Goal: Use online tool/utility: Utilize a website feature to perform a specific function

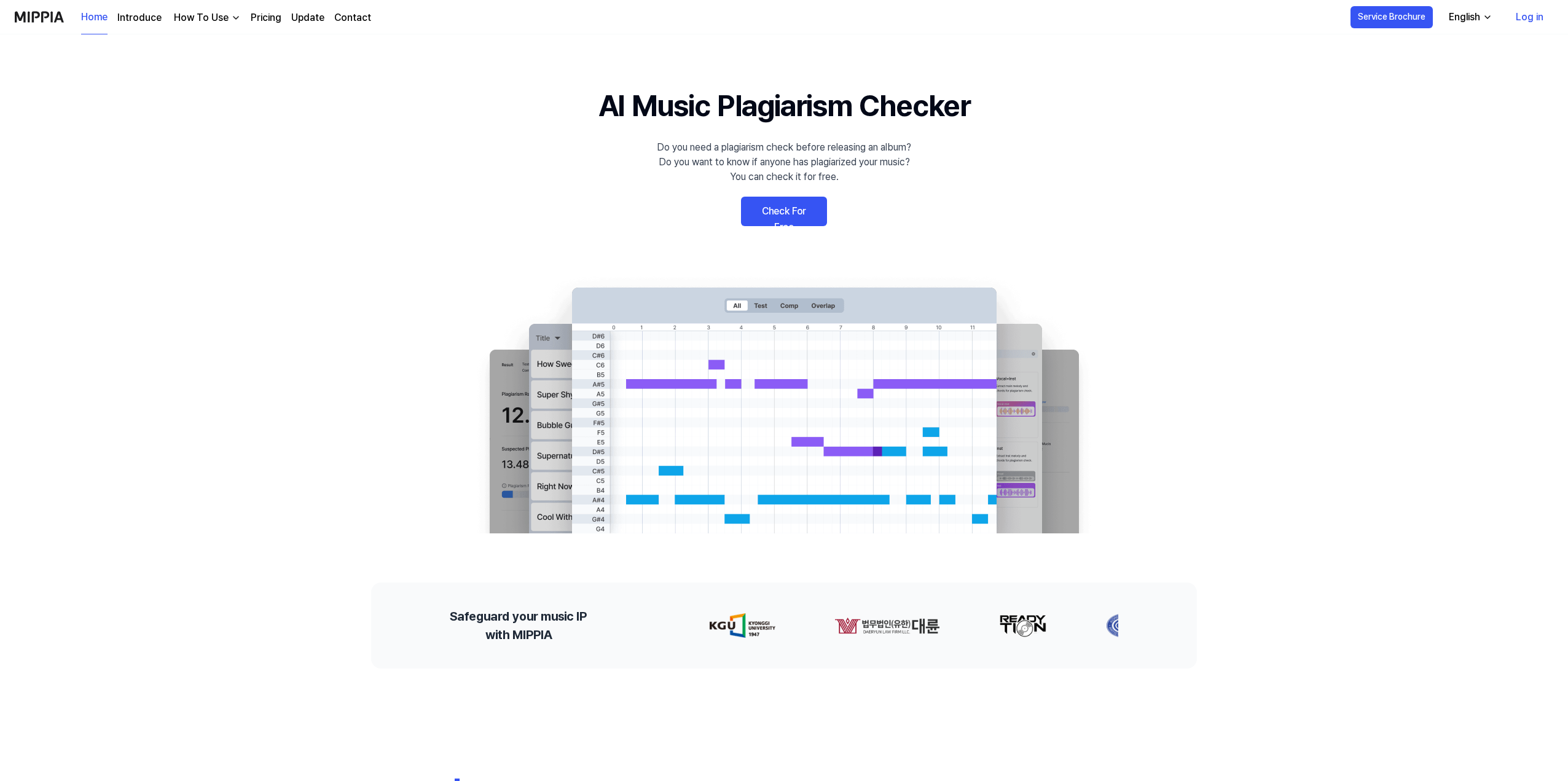
click at [798, 210] on link "Check For Free" at bounding box center [784, 211] width 86 height 30
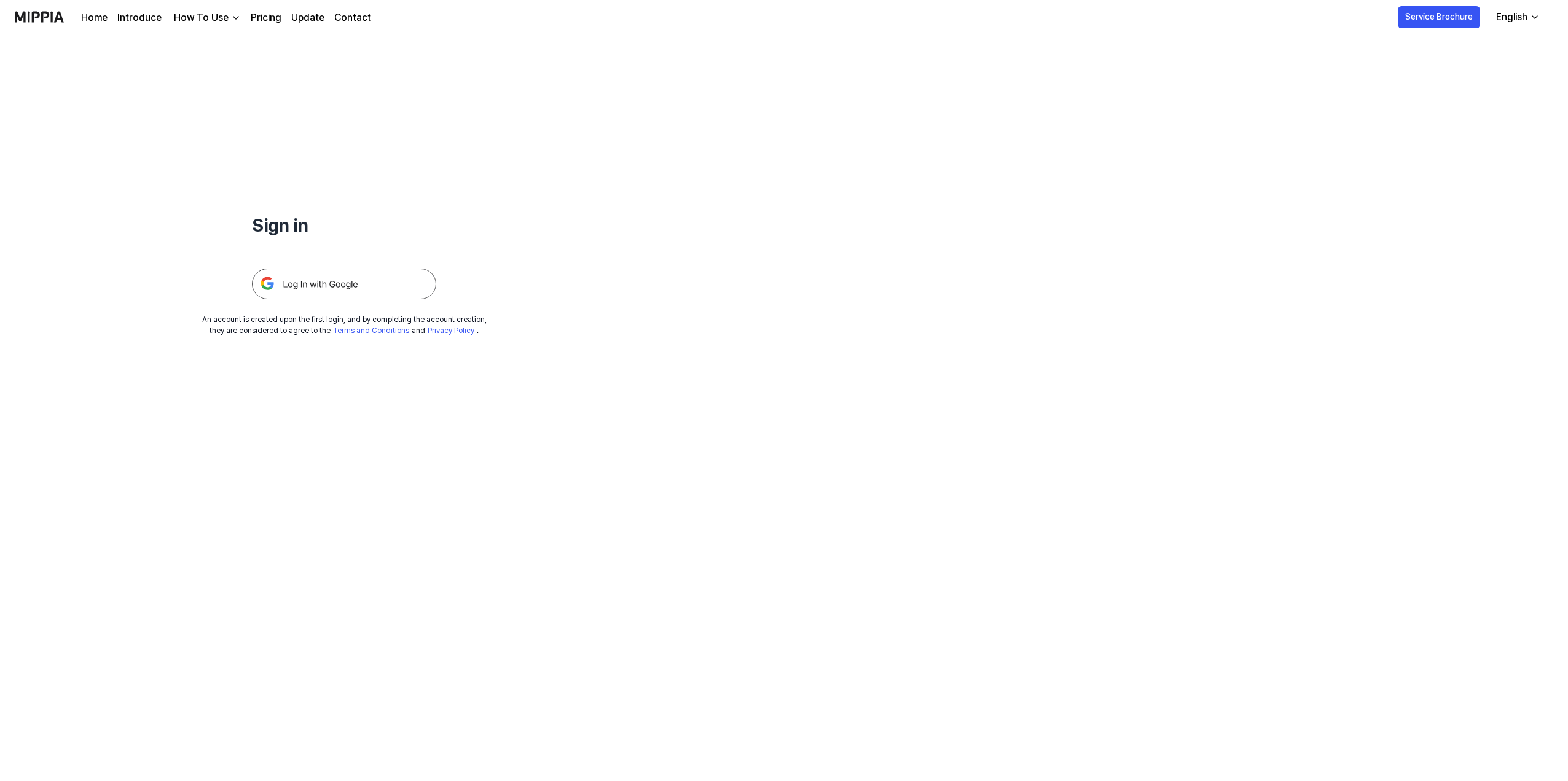
click at [373, 278] on img at bounding box center [344, 284] width 185 height 30
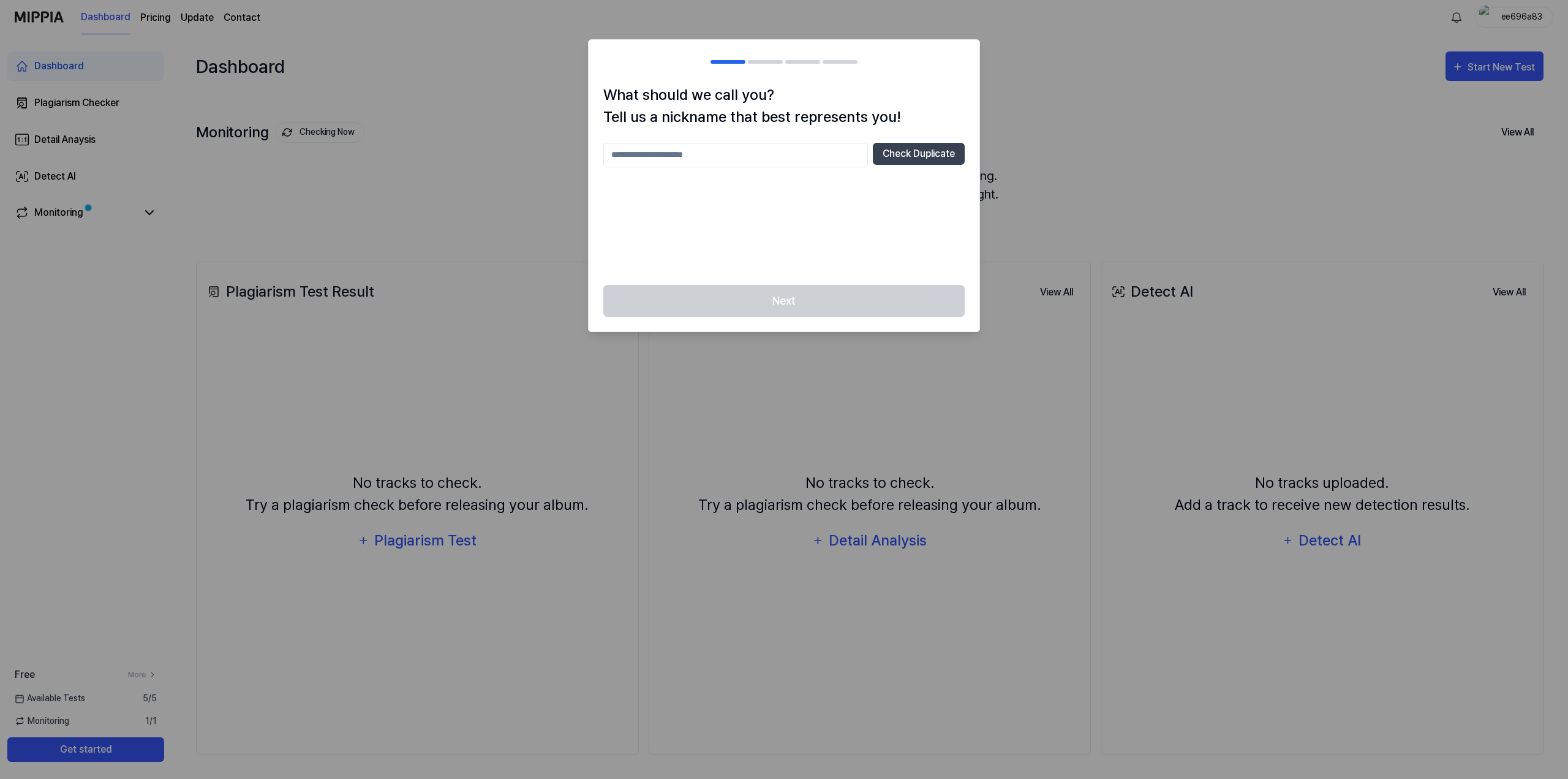
click at [773, 155] on input "text" at bounding box center [735, 155] width 264 height 25
click at [884, 155] on button "Check Duplicate" at bounding box center [919, 154] width 92 height 22
click at [746, 155] on input "****" at bounding box center [735, 155] width 264 height 25
type input "********"
click at [926, 156] on button "Check Duplicate" at bounding box center [919, 154] width 92 height 22
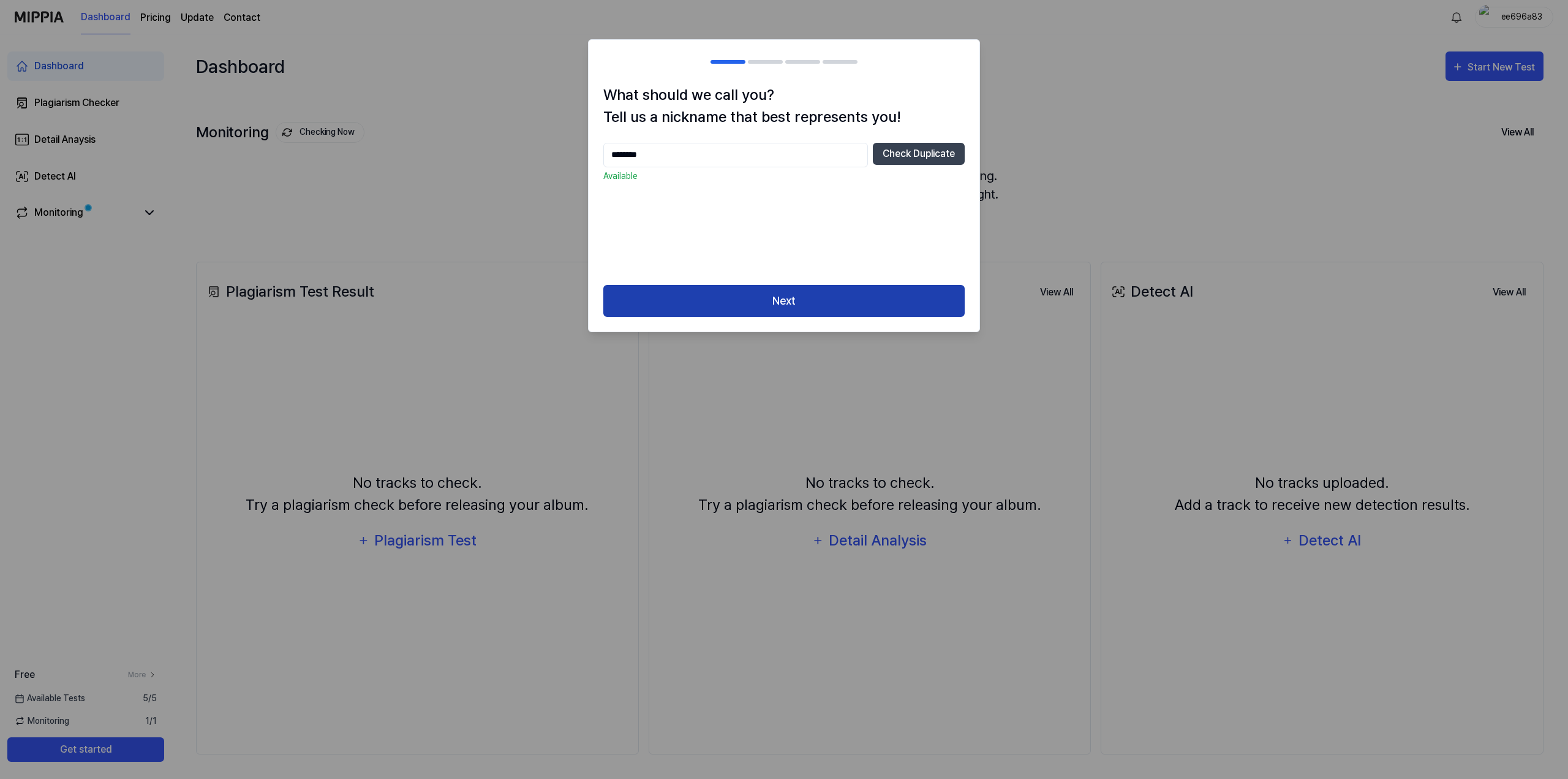
click at [806, 286] on button "Next" at bounding box center [784, 301] width 361 height 32
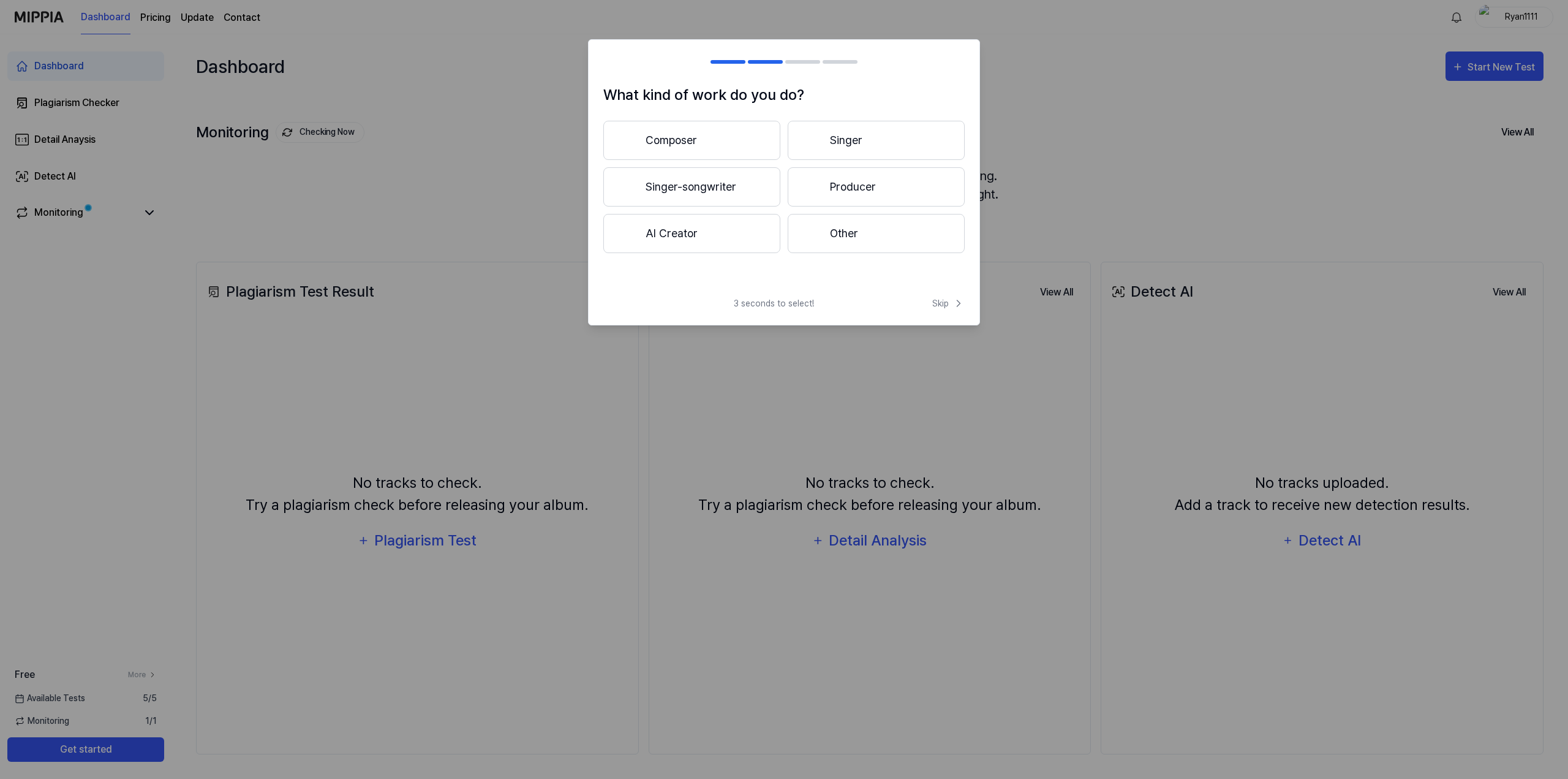
click at [835, 148] on button "Singer" at bounding box center [876, 140] width 177 height 39
click at [733, 194] on button "Less than 3 years" at bounding box center [692, 187] width 177 height 39
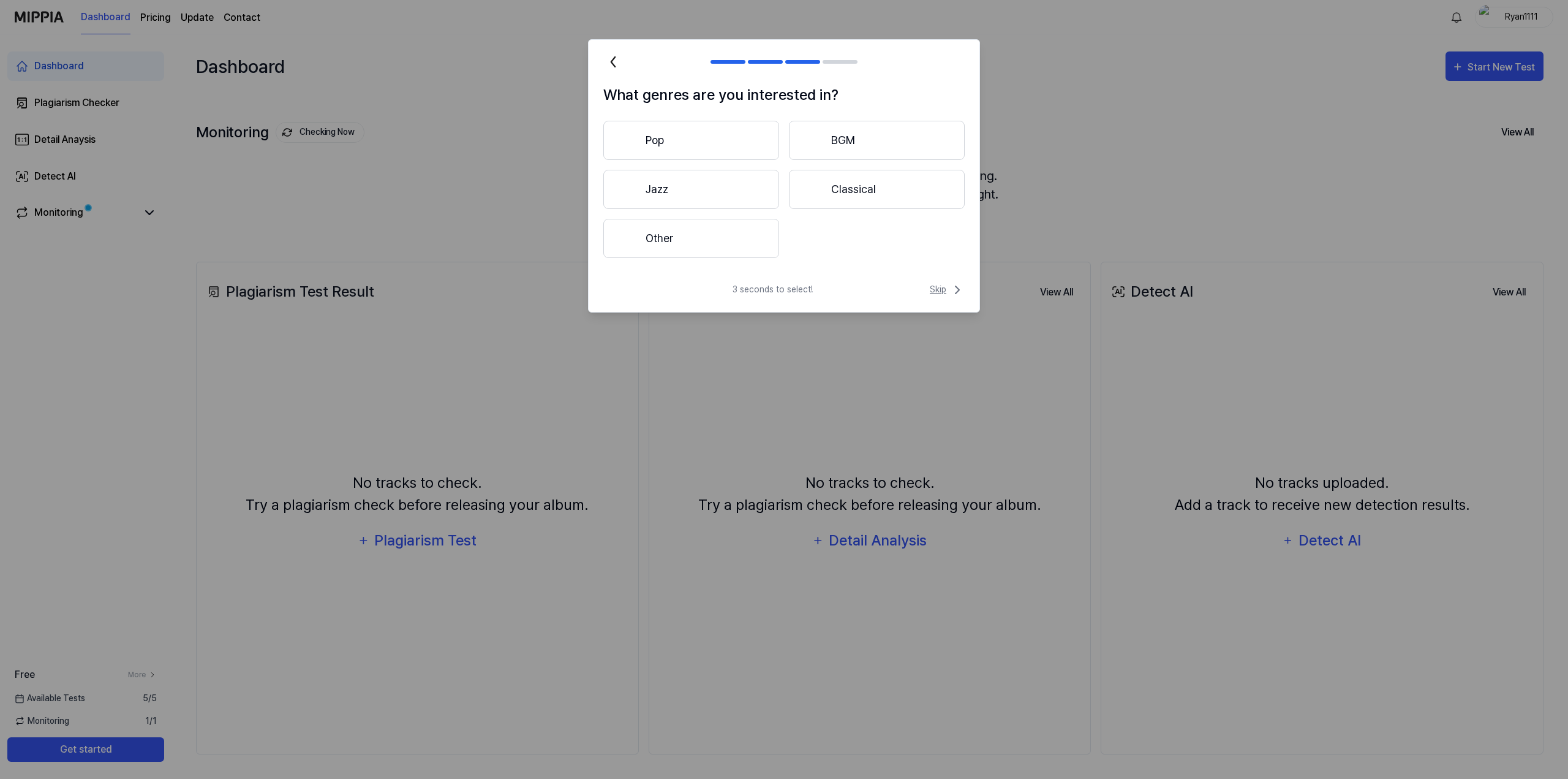
click at [935, 289] on span "Skip" at bounding box center [947, 289] width 35 height 14
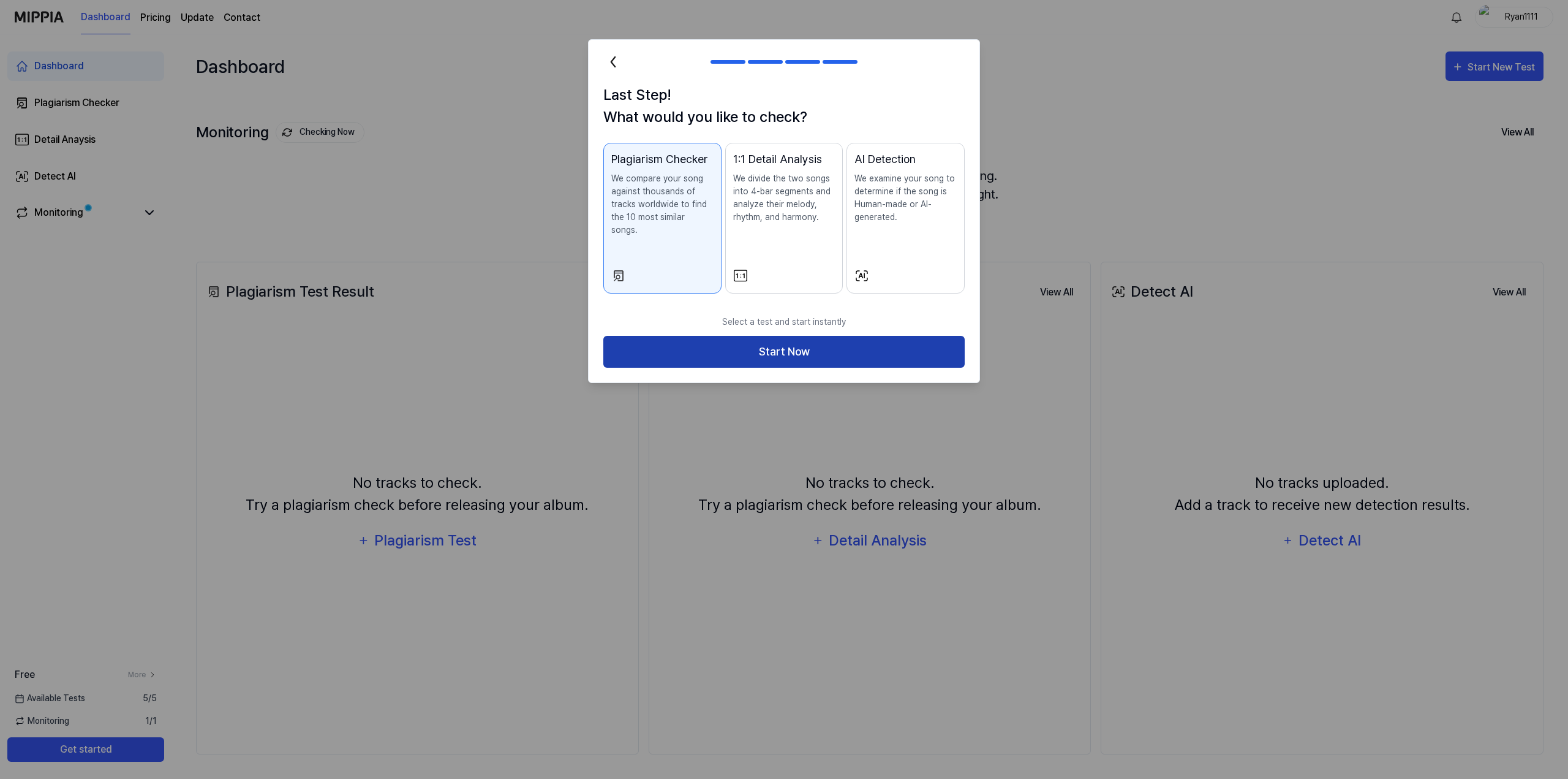
click at [844, 340] on button "Start Now" at bounding box center [784, 351] width 361 height 32
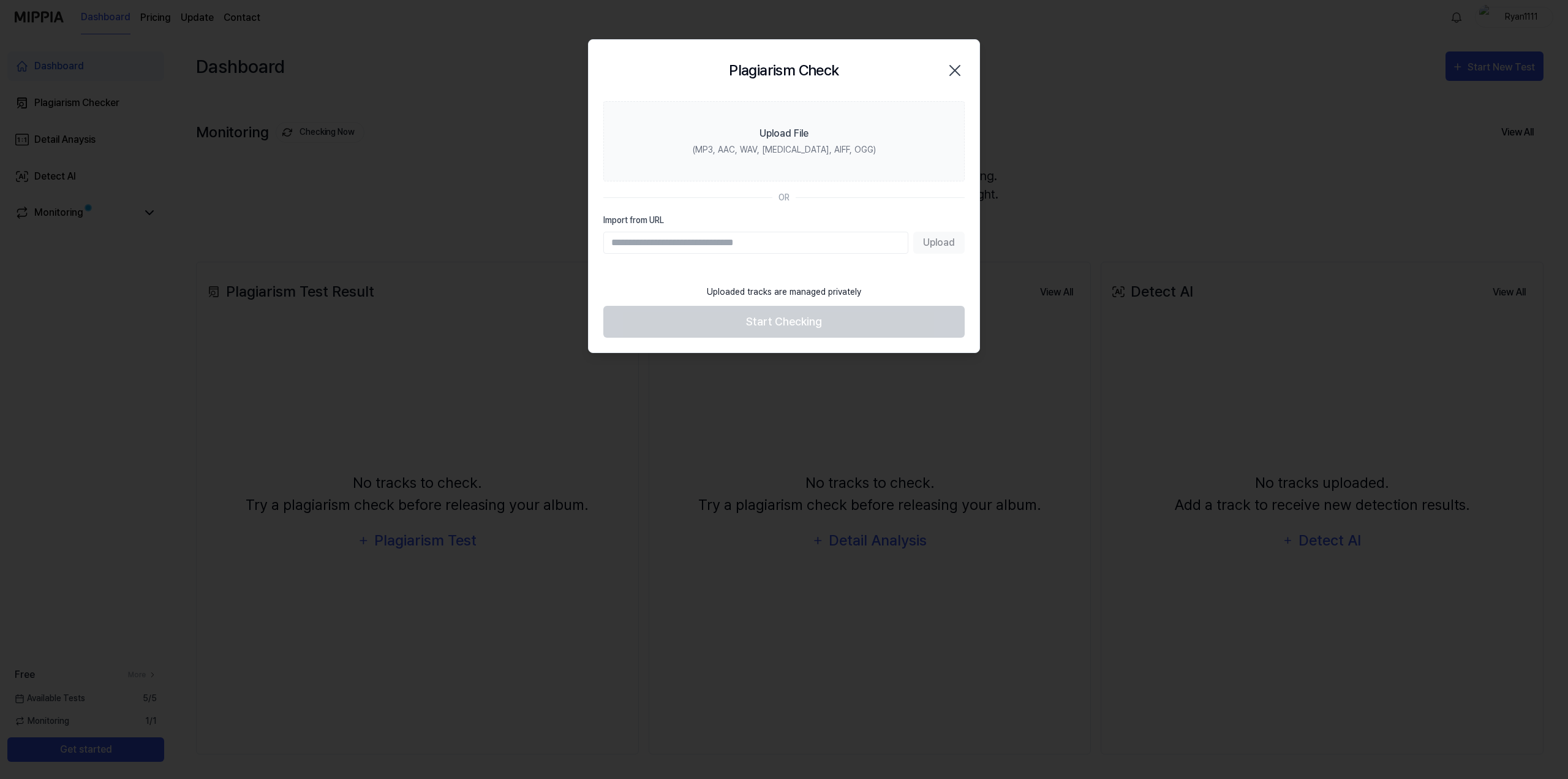
click at [954, 67] on icon "button" at bounding box center [954, 70] width 19 height 19
